Goal: Task Accomplishment & Management: Manage account settings

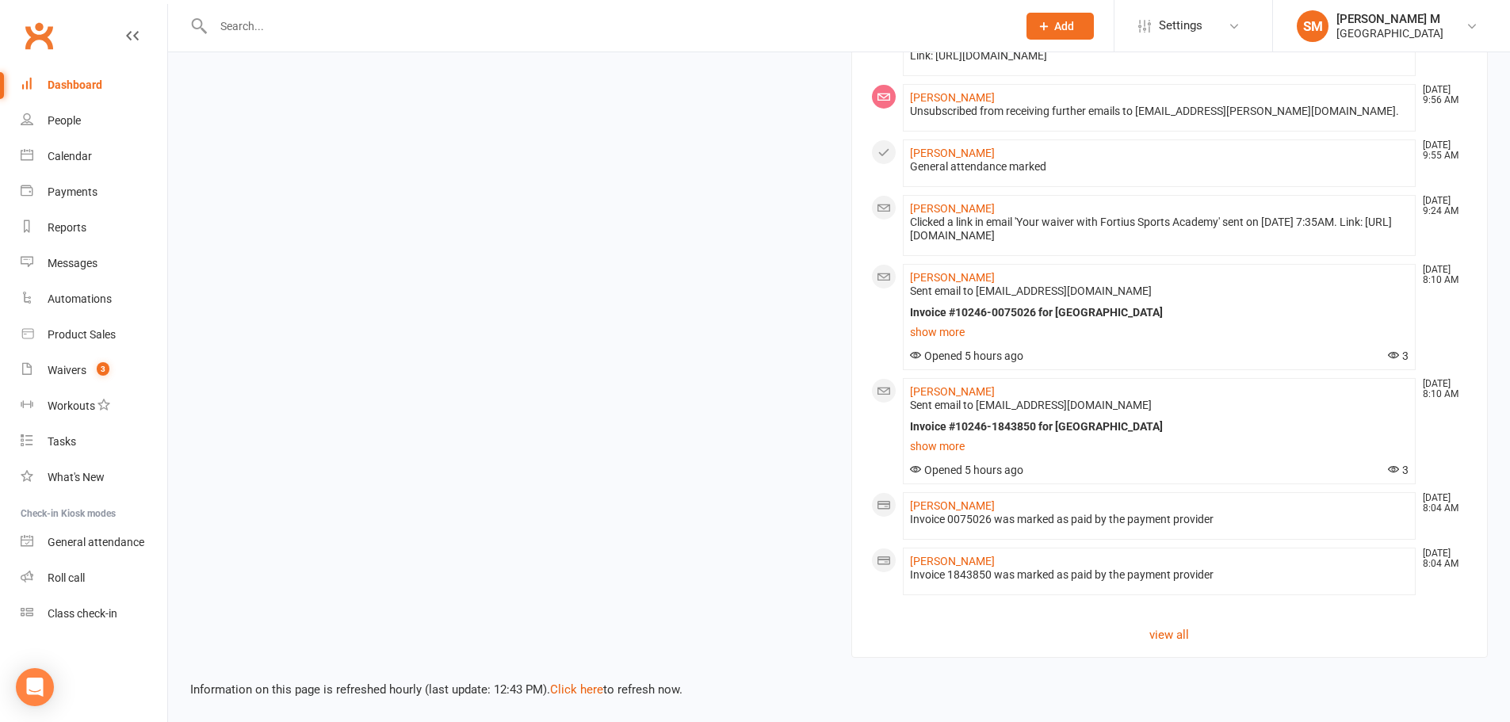
scroll to position [1591, 0]
click at [583, 687] on link "Click here" at bounding box center [576, 689] width 53 height 14
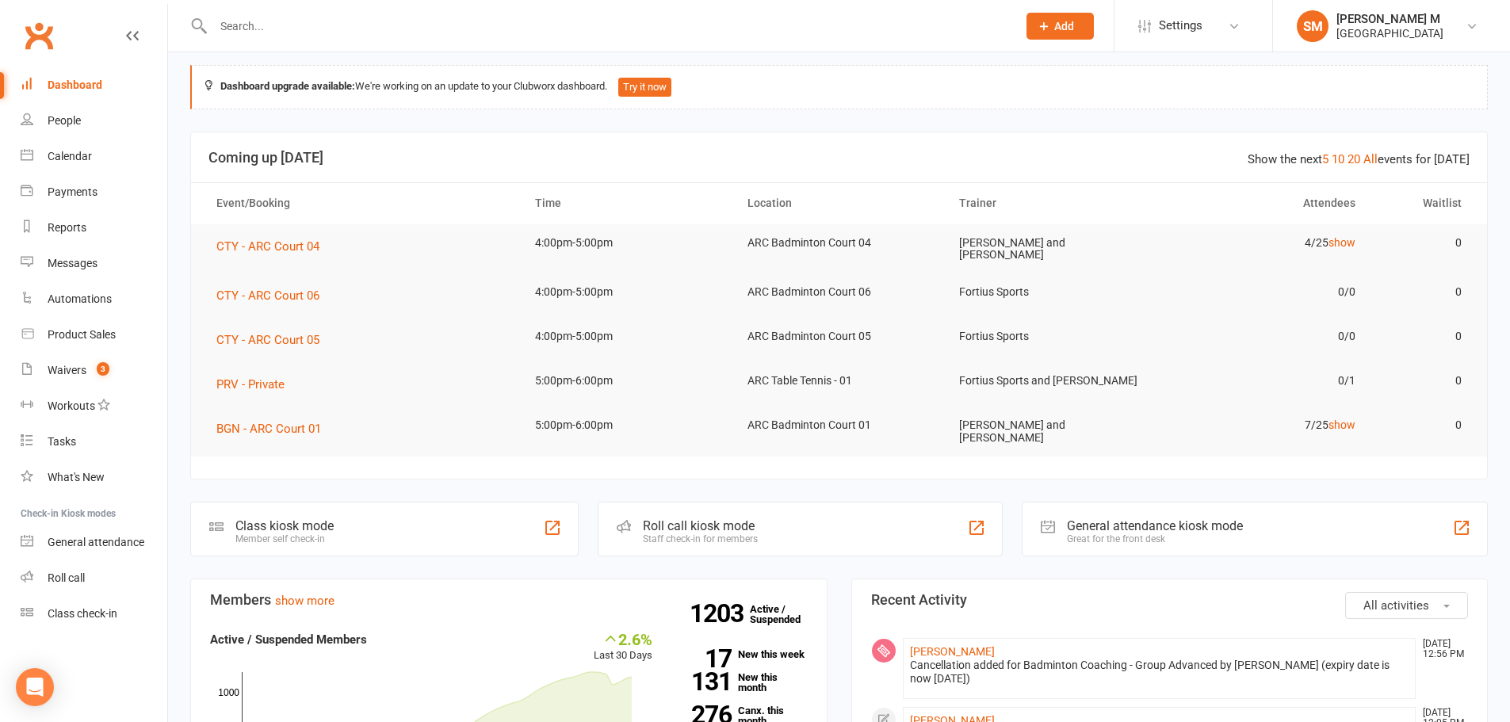
scroll to position [6, 0]
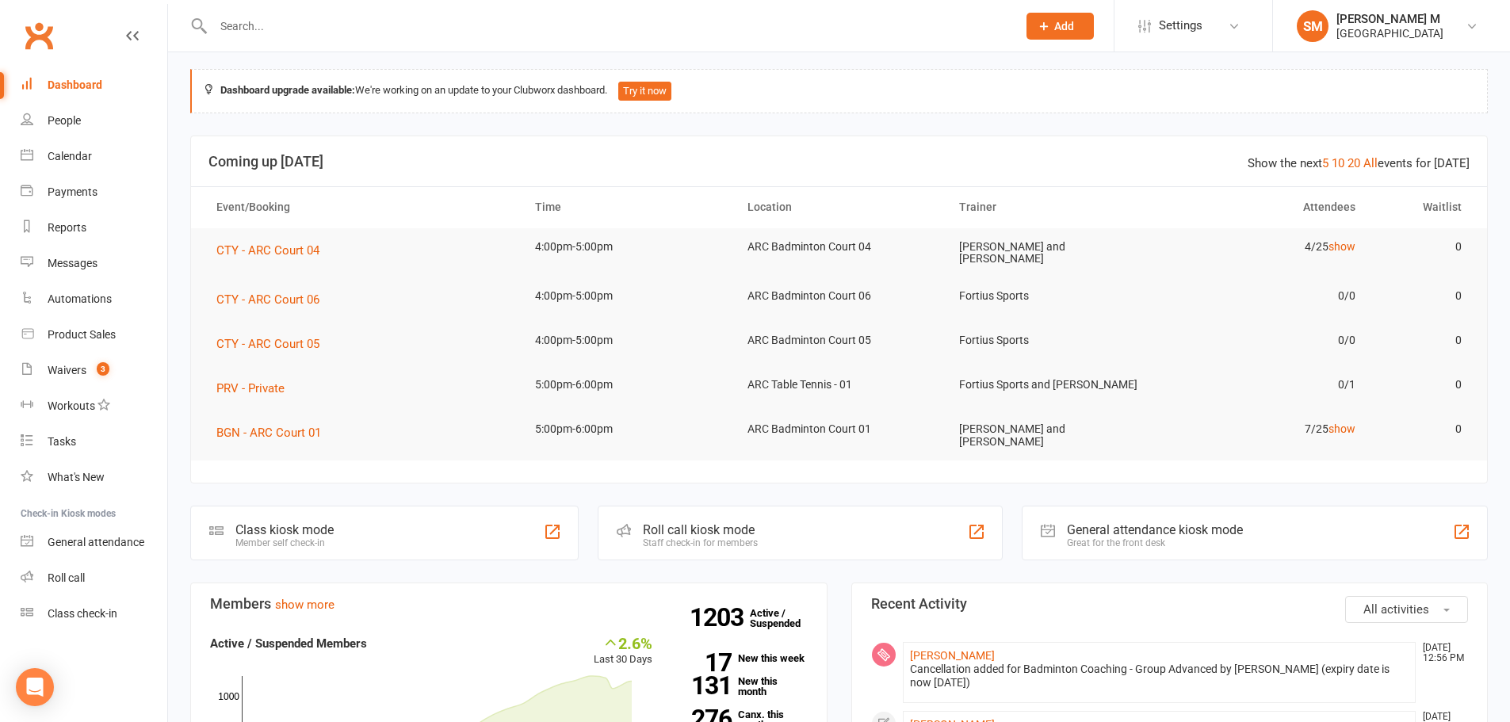
click at [83, 86] on div "Dashboard" at bounding box center [75, 84] width 55 height 13
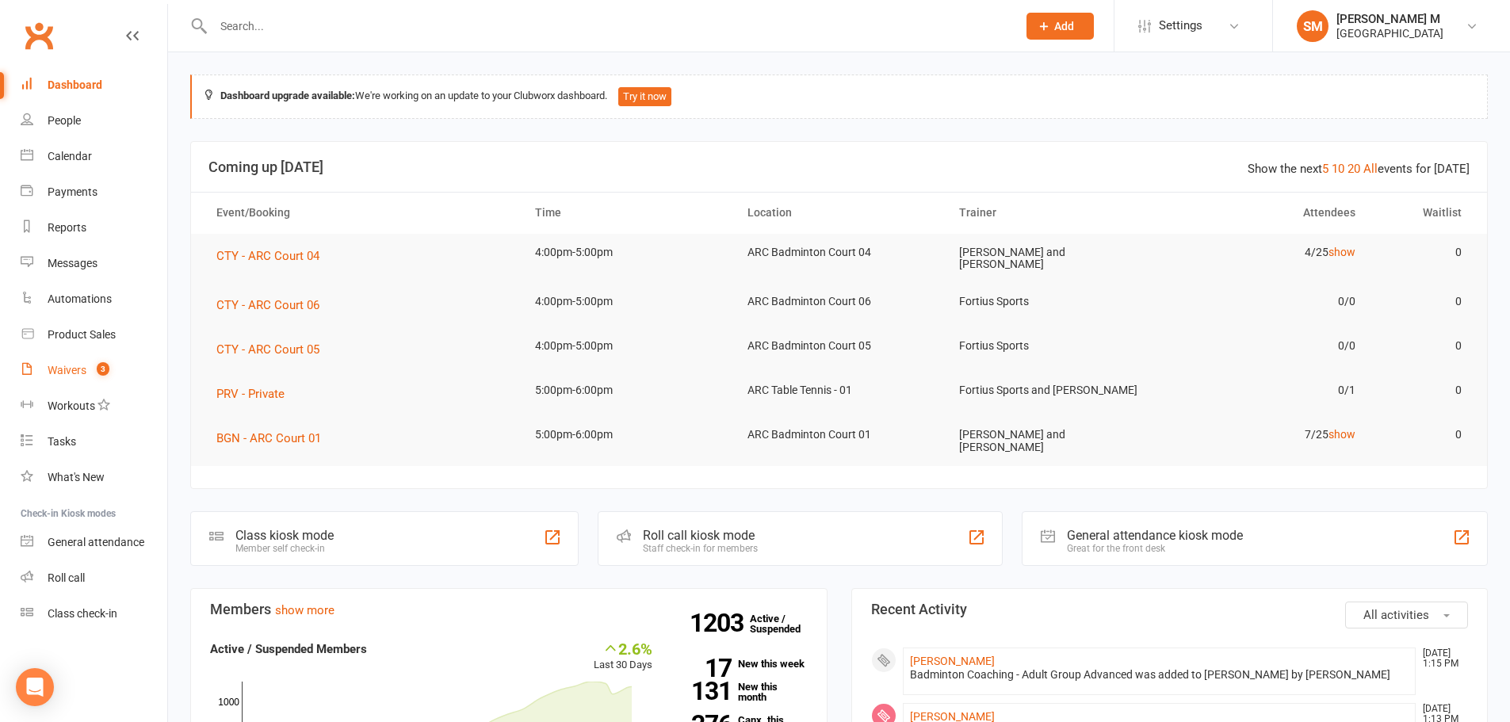
click at [63, 367] on div "Waivers" at bounding box center [67, 370] width 39 height 13
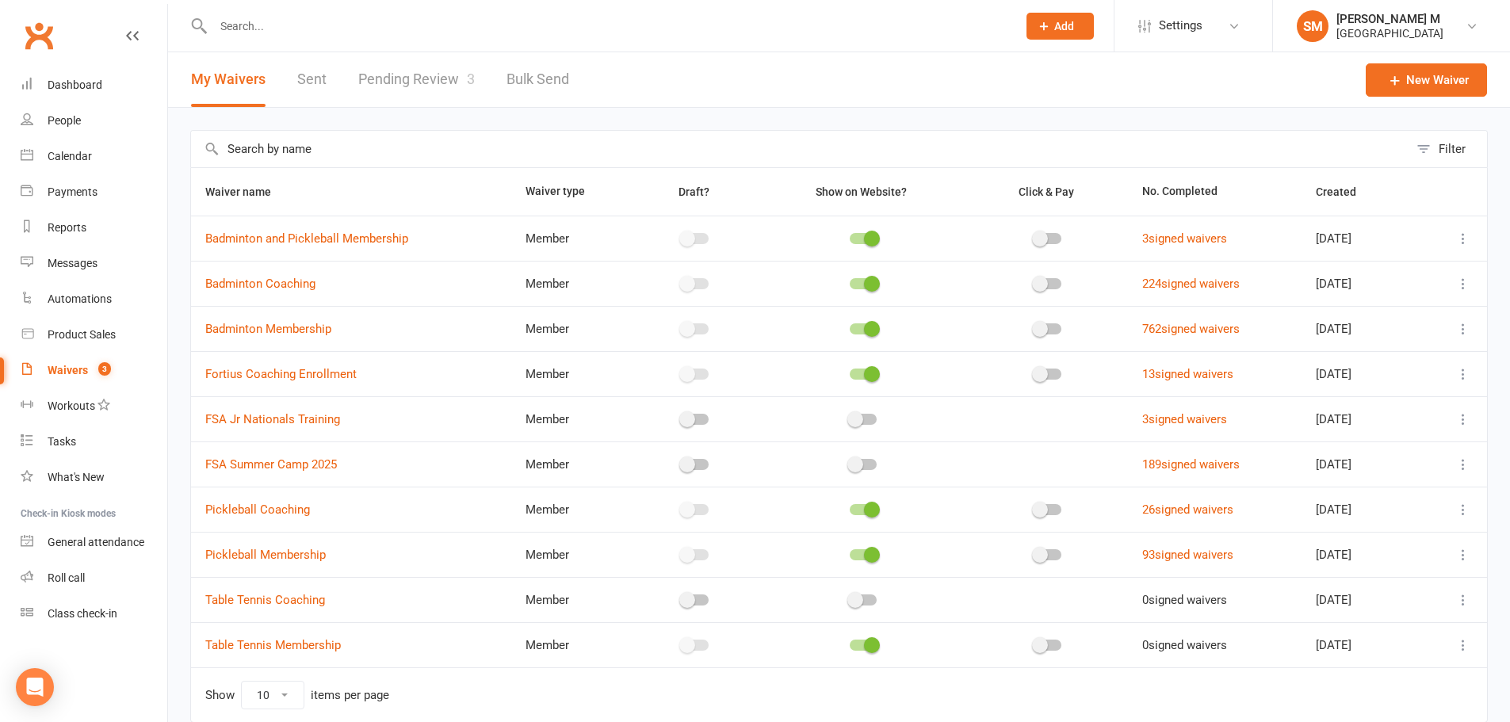
click at [403, 72] on link "Pending Review 3" at bounding box center [416, 79] width 117 height 55
select select "100"
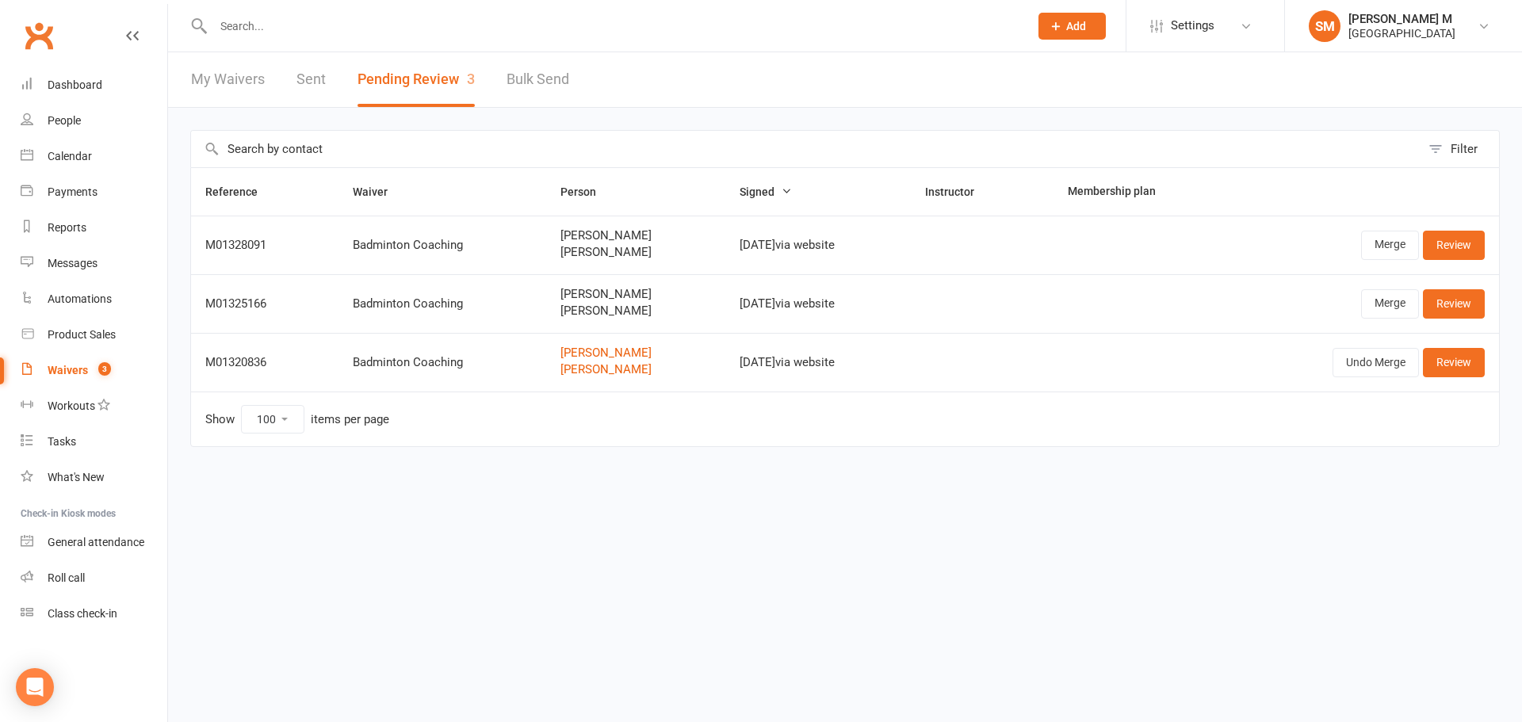
click at [323, 86] on link "Sent" at bounding box center [310, 79] width 29 height 55
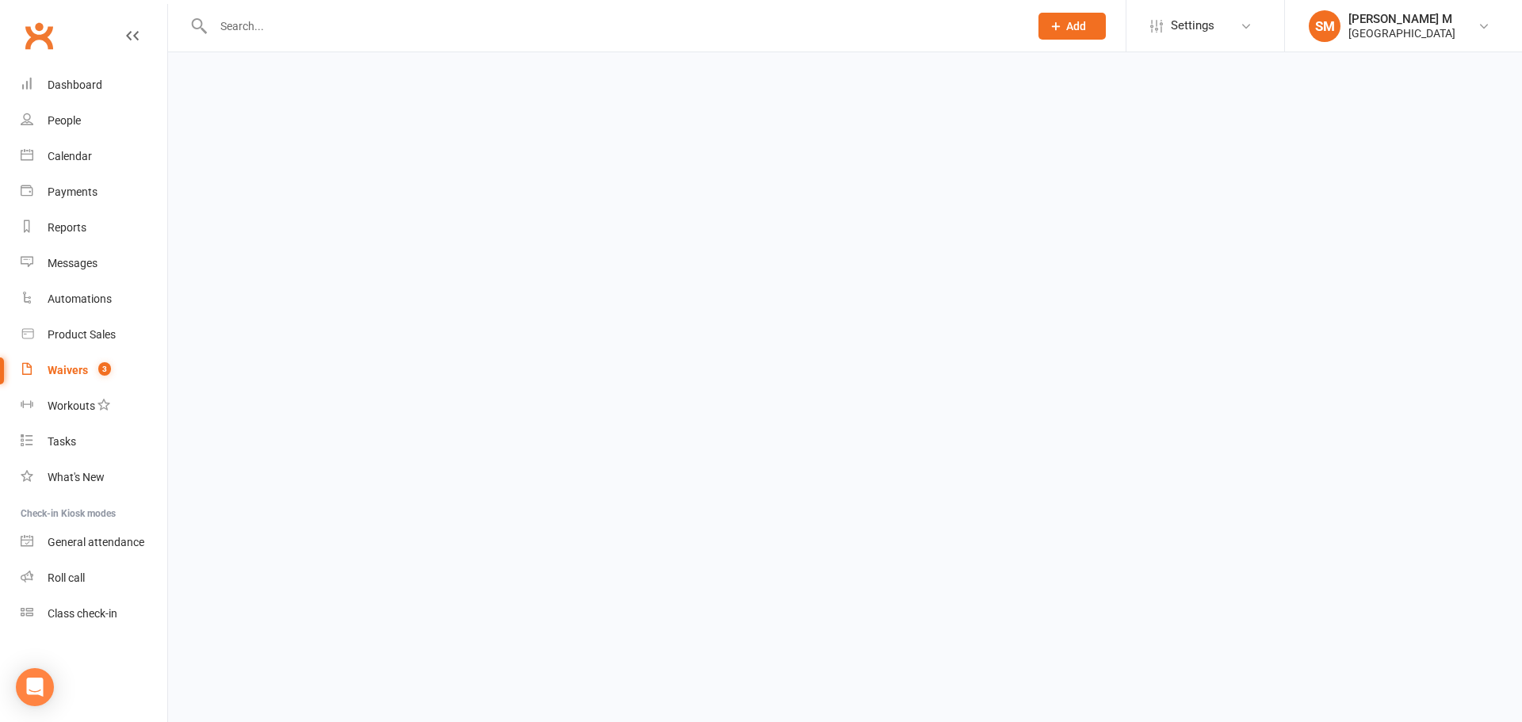
select select "50"
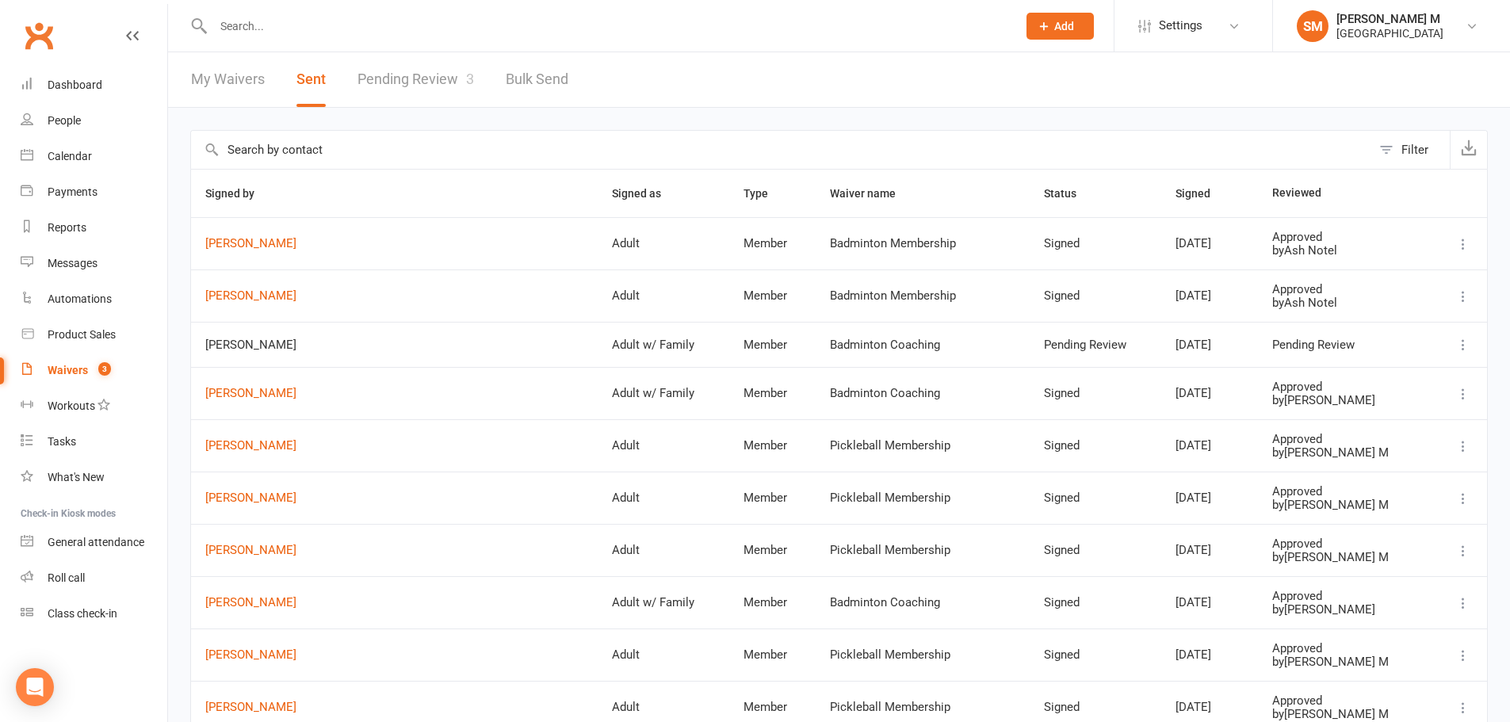
click at [217, 84] on link "My Waivers" at bounding box center [228, 79] width 74 height 55
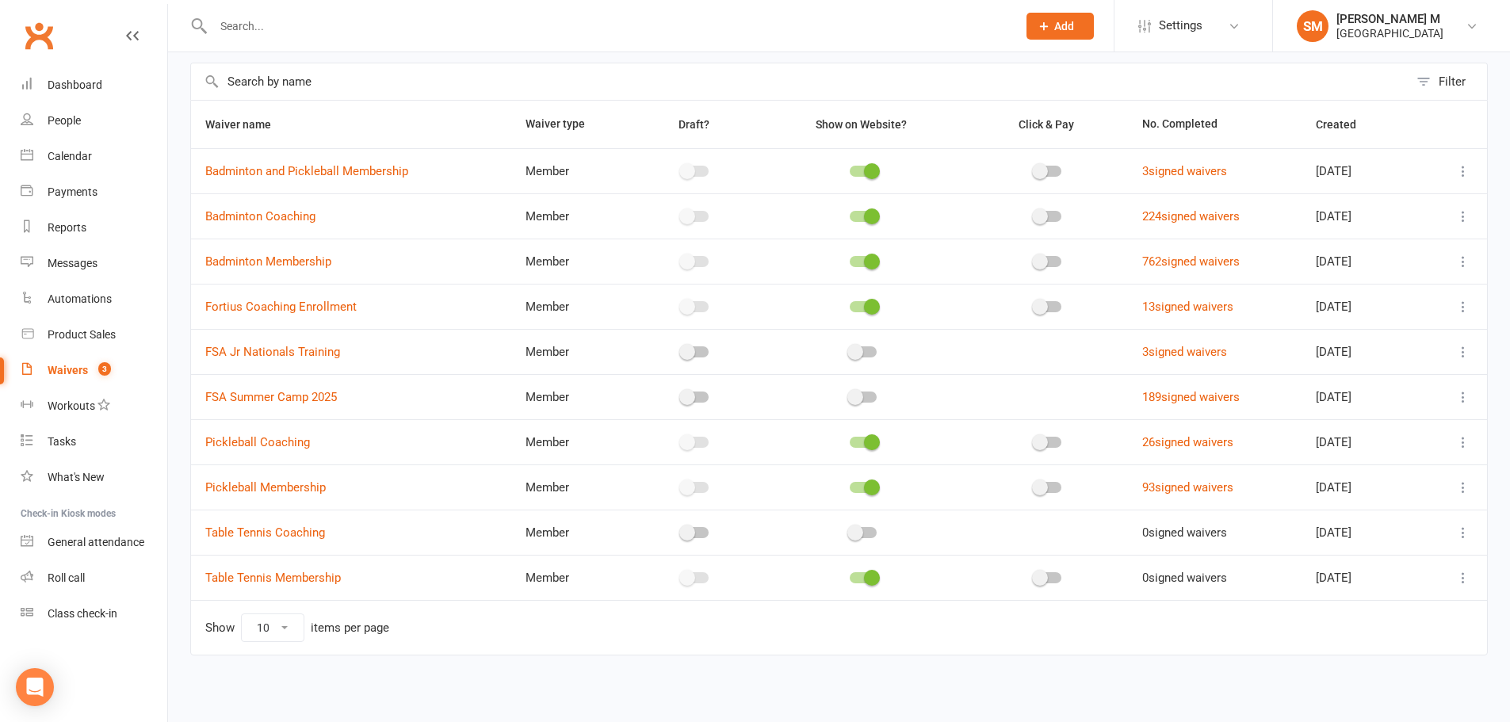
scroll to position [68, 0]
click at [101, 92] on link "Dashboard" at bounding box center [94, 85] width 147 height 36
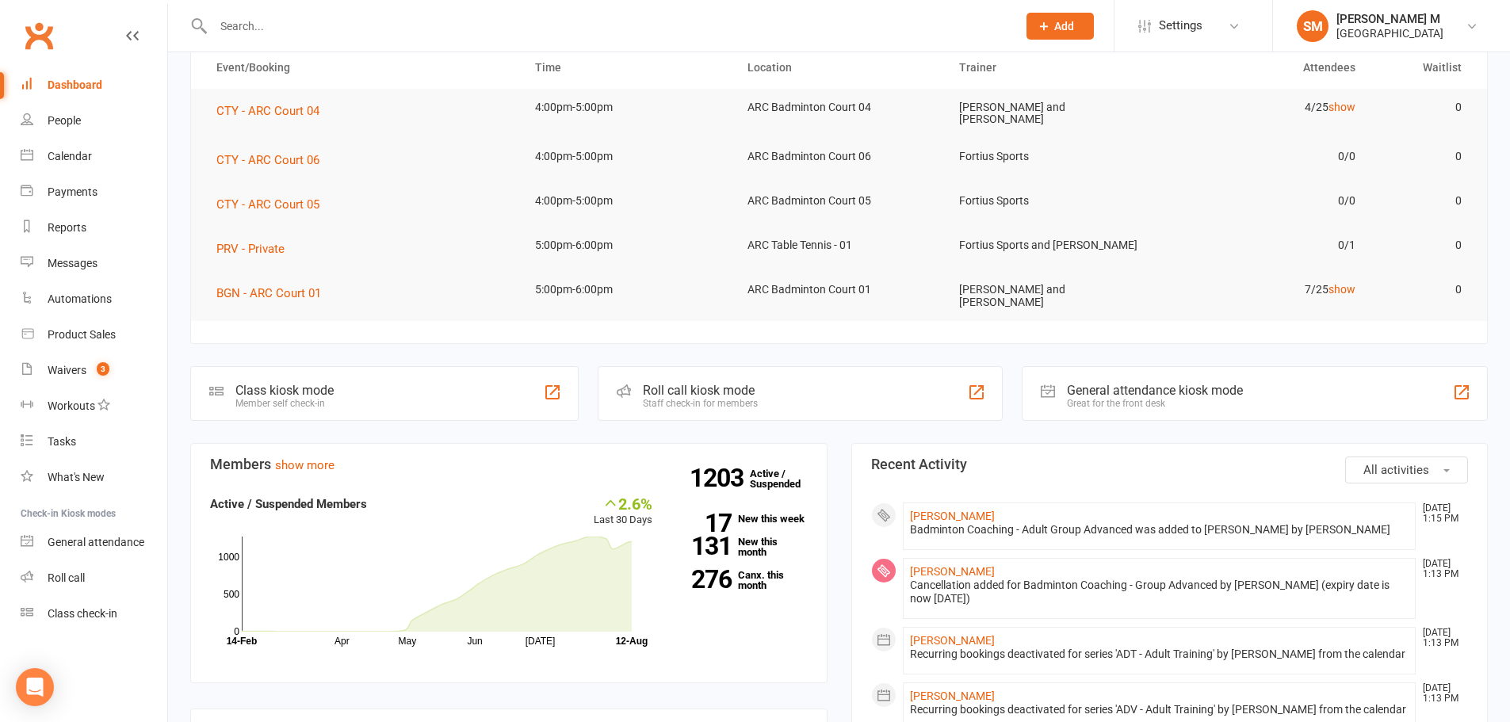
scroll to position [317, 0]
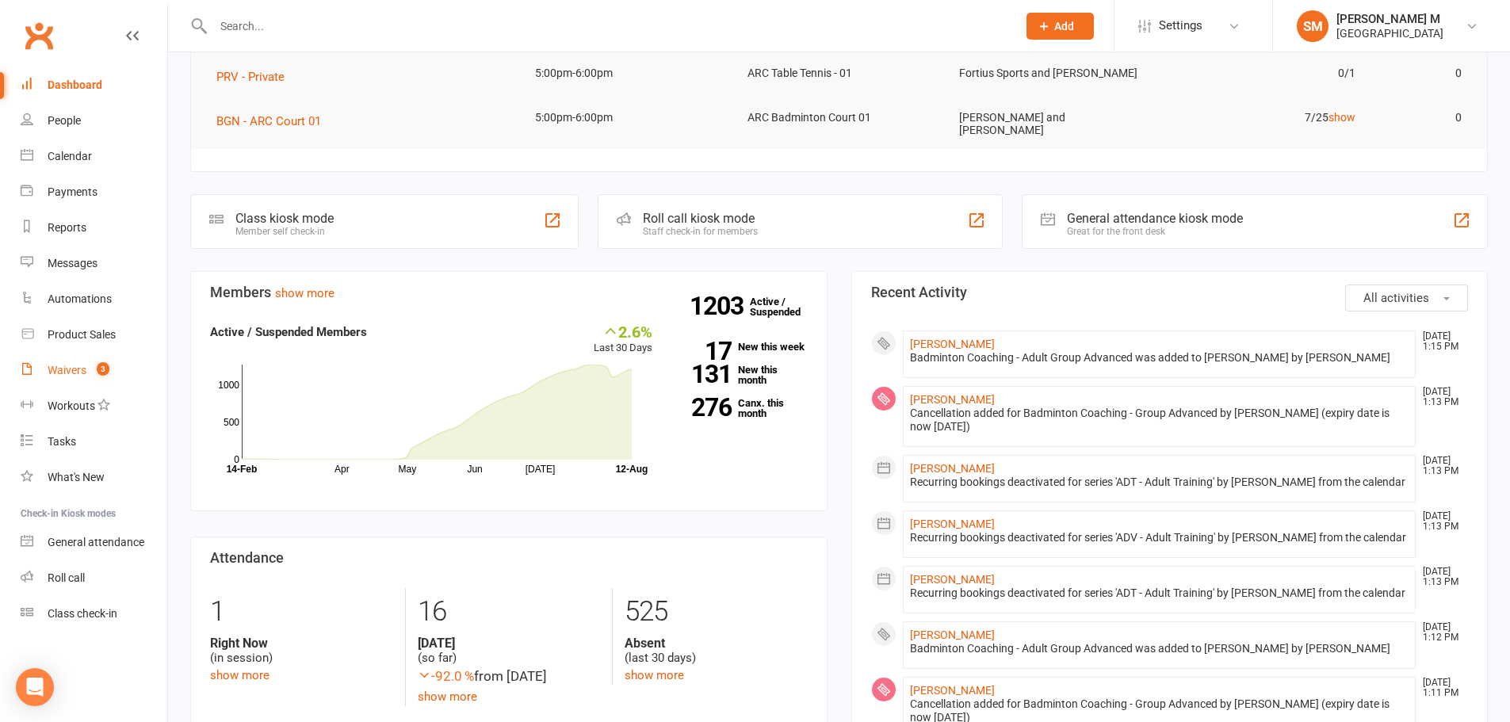
click at [76, 363] on link "Waivers 3" at bounding box center [94, 371] width 147 height 36
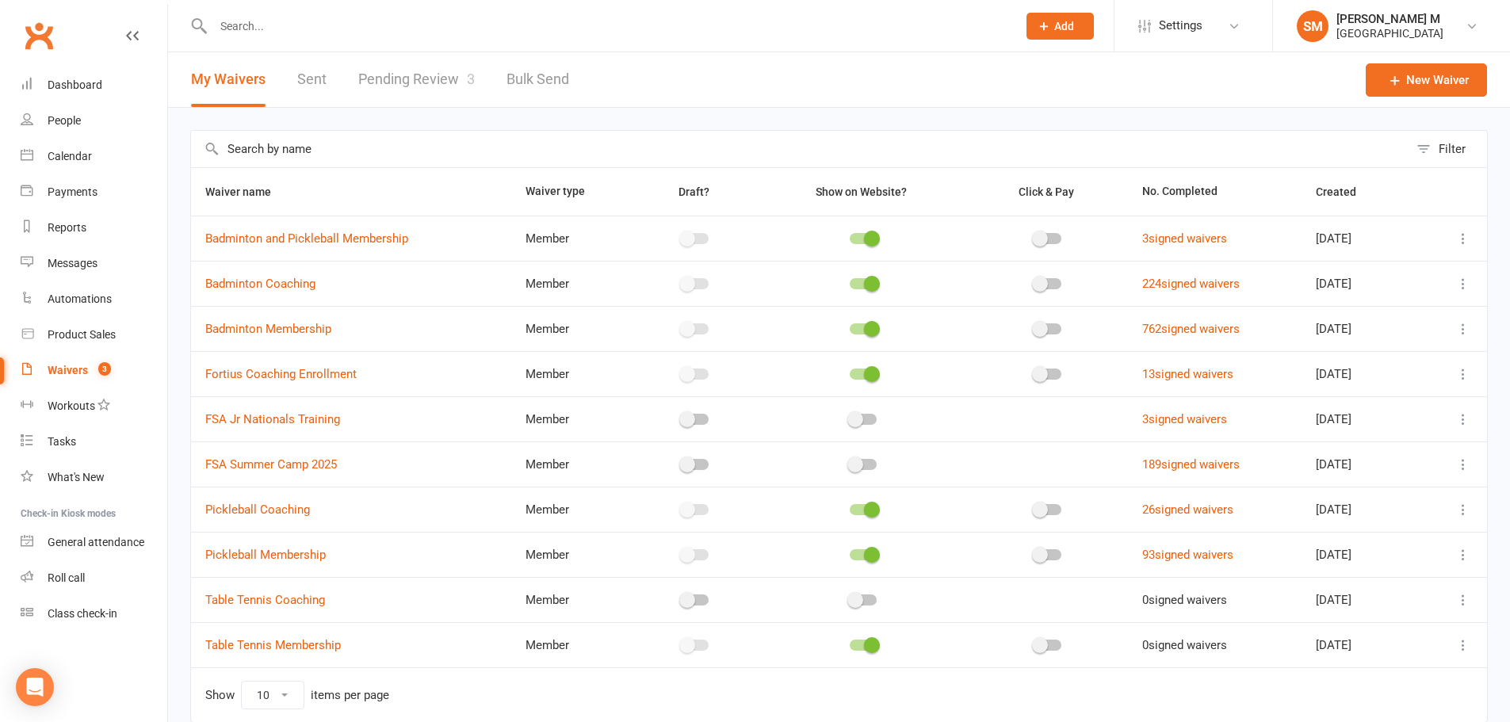
click at [403, 78] on link "Pending Review 3" at bounding box center [416, 79] width 117 height 55
select select "100"
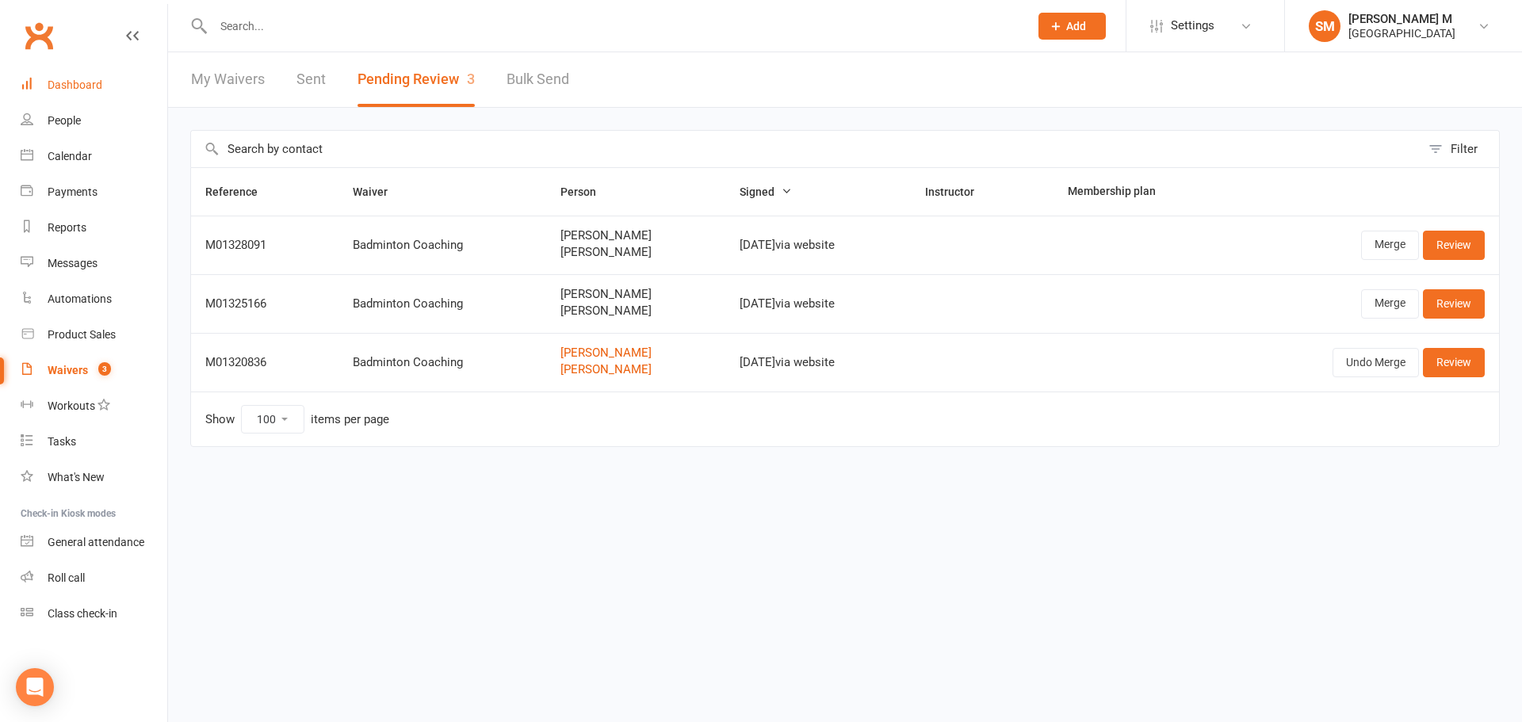
click at [107, 77] on link "Dashboard" at bounding box center [94, 85] width 147 height 36
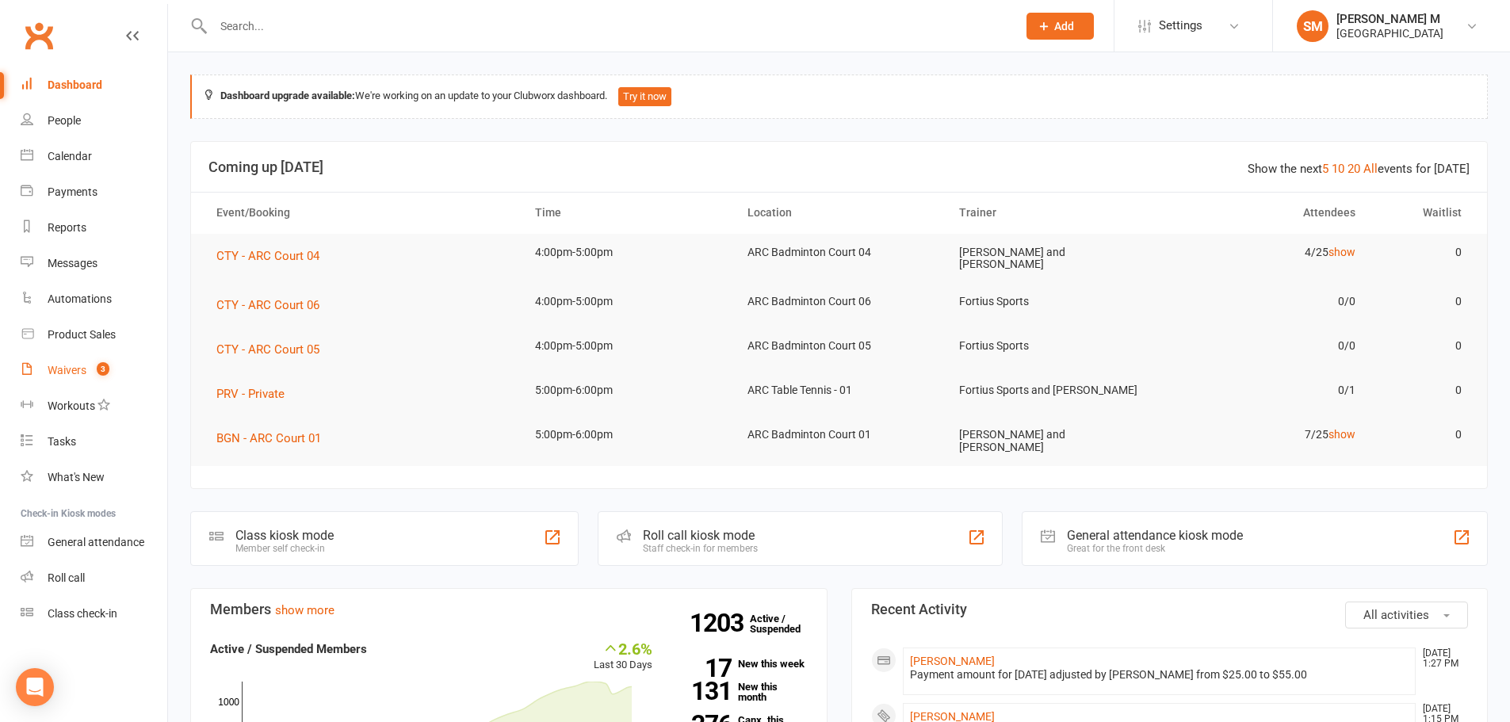
click at [84, 362] on link "Waivers 3" at bounding box center [94, 371] width 147 height 36
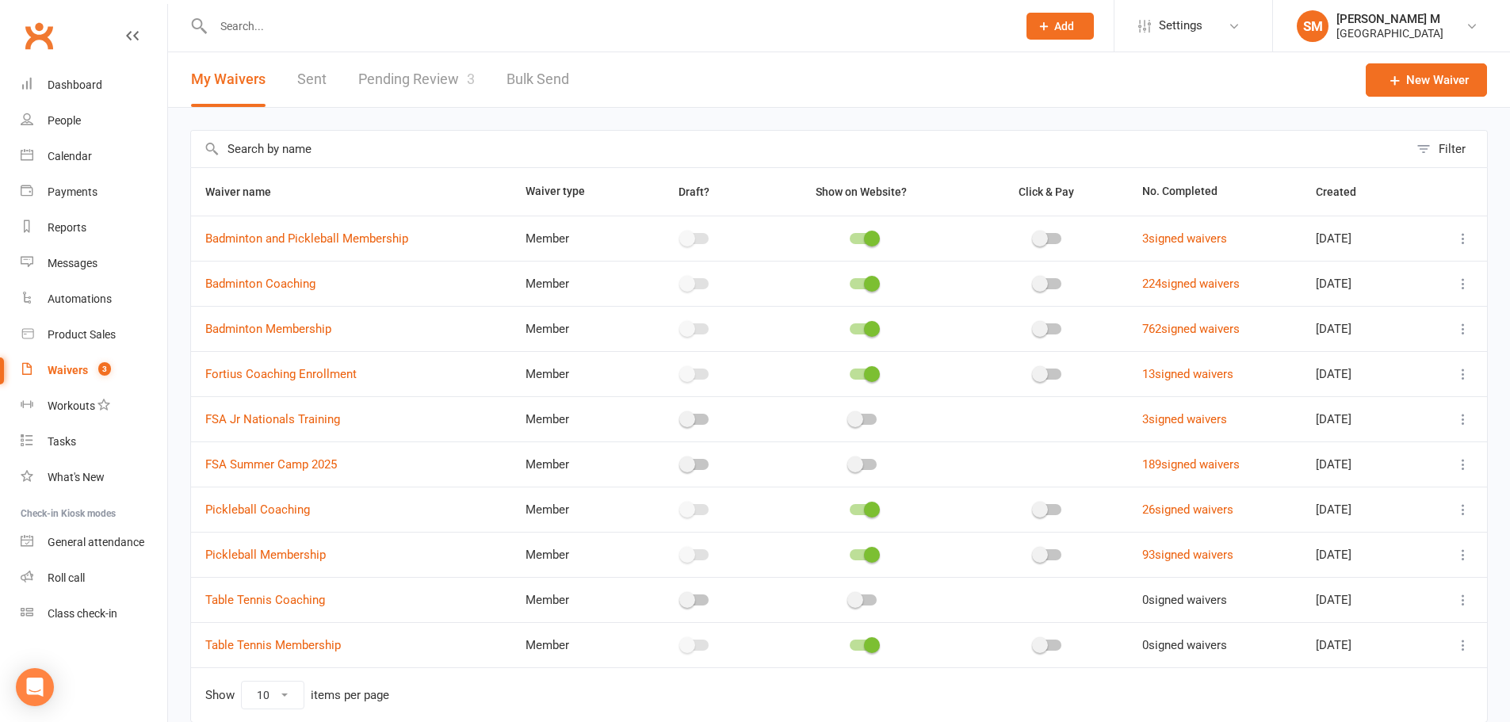
click at [428, 63] on link "Pending Review 3" at bounding box center [416, 79] width 117 height 55
select select "100"
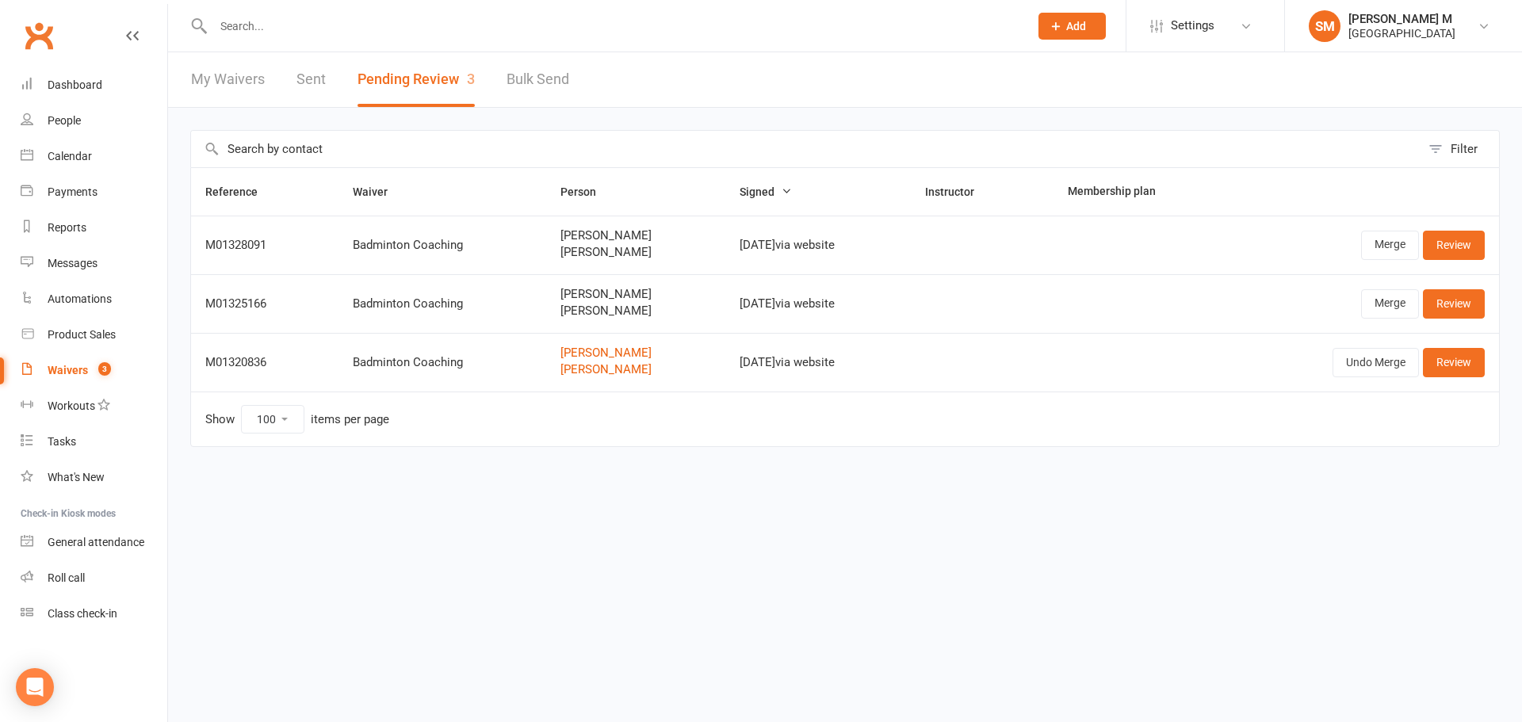
click at [54, 370] on div "Waivers" at bounding box center [68, 370] width 40 height 13
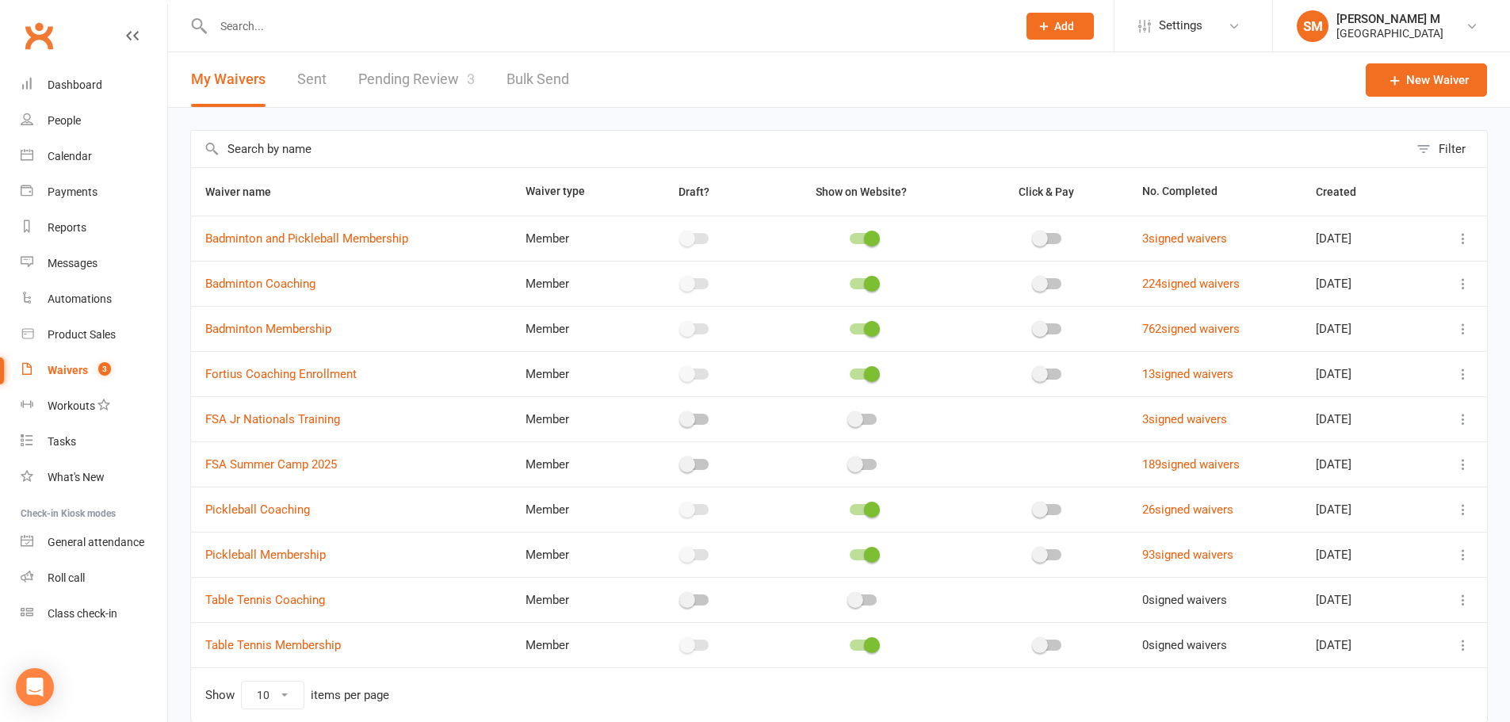
click at [396, 72] on link "Pending Review 3" at bounding box center [416, 79] width 117 height 55
select select "100"
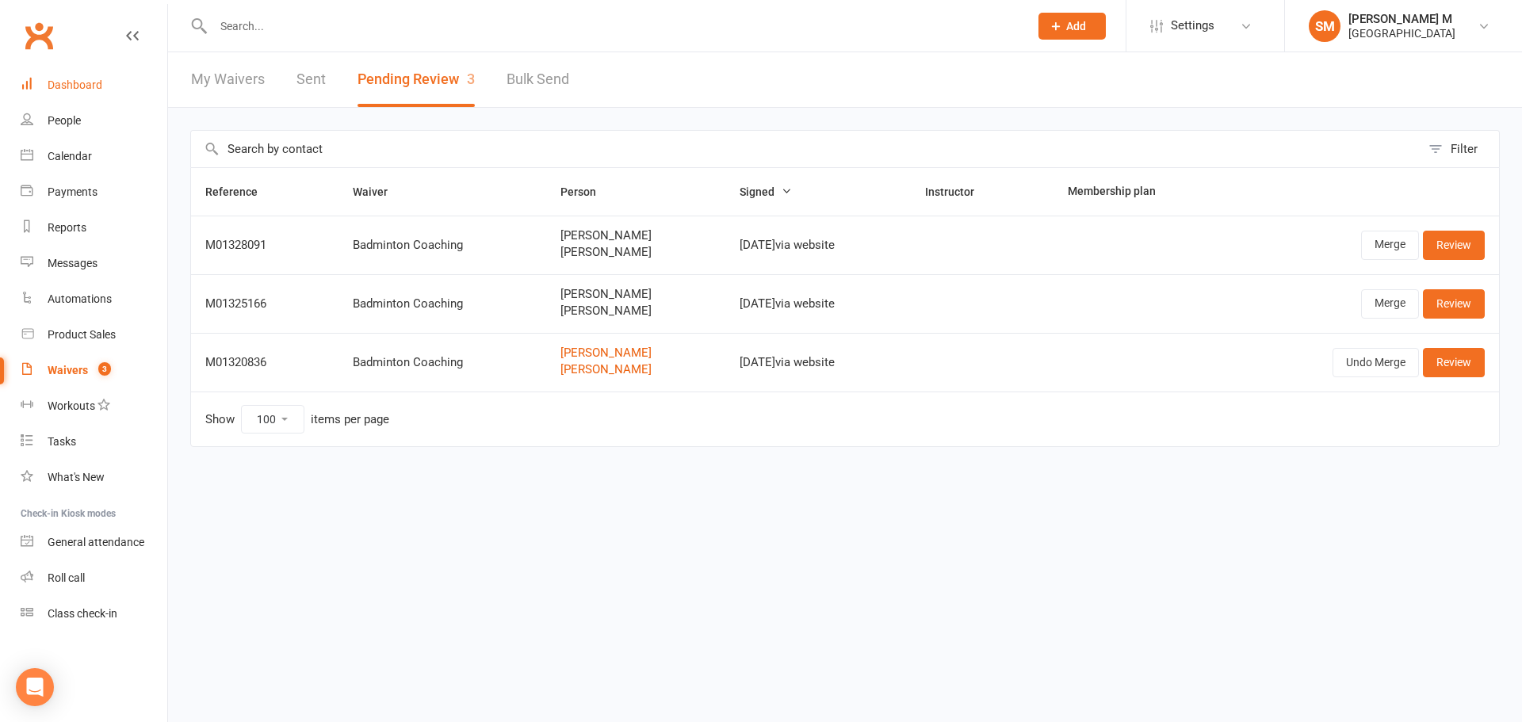
click at [103, 93] on link "Dashboard" at bounding box center [94, 85] width 147 height 36
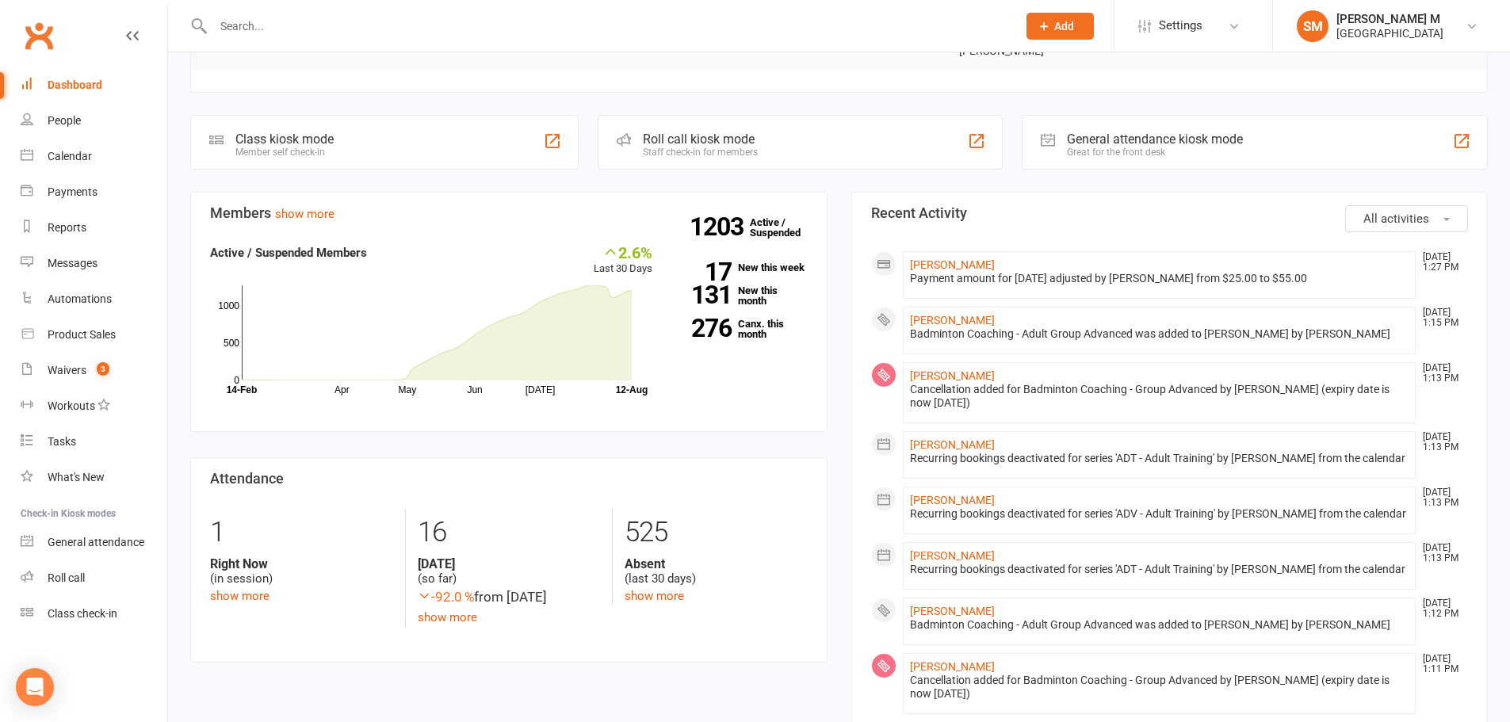
scroll to position [1028, 0]
